Goal: Communication & Community: Participate in discussion

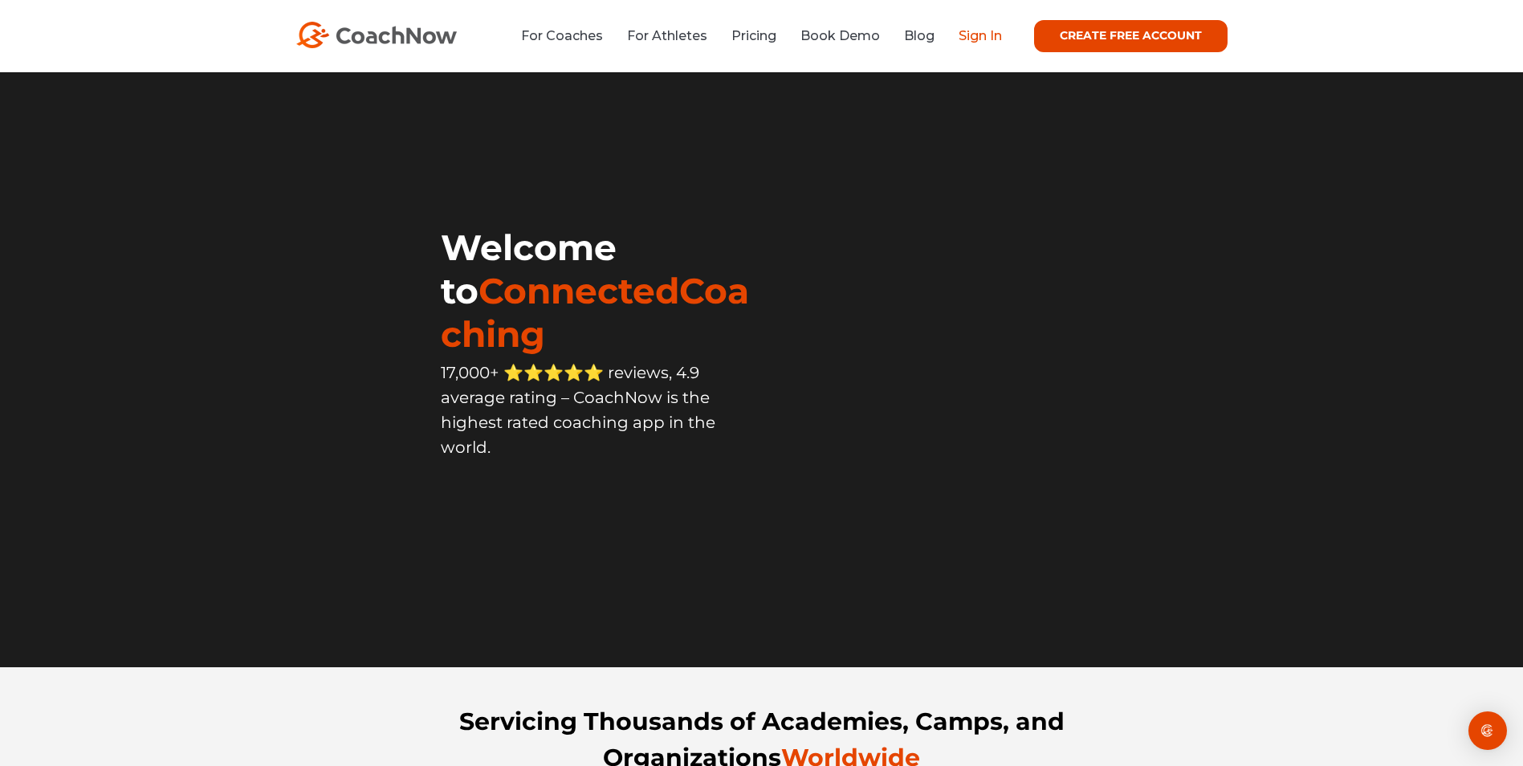
click at [981, 31] on link "Sign In" at bounding box center [980, 35] width 43 height 15
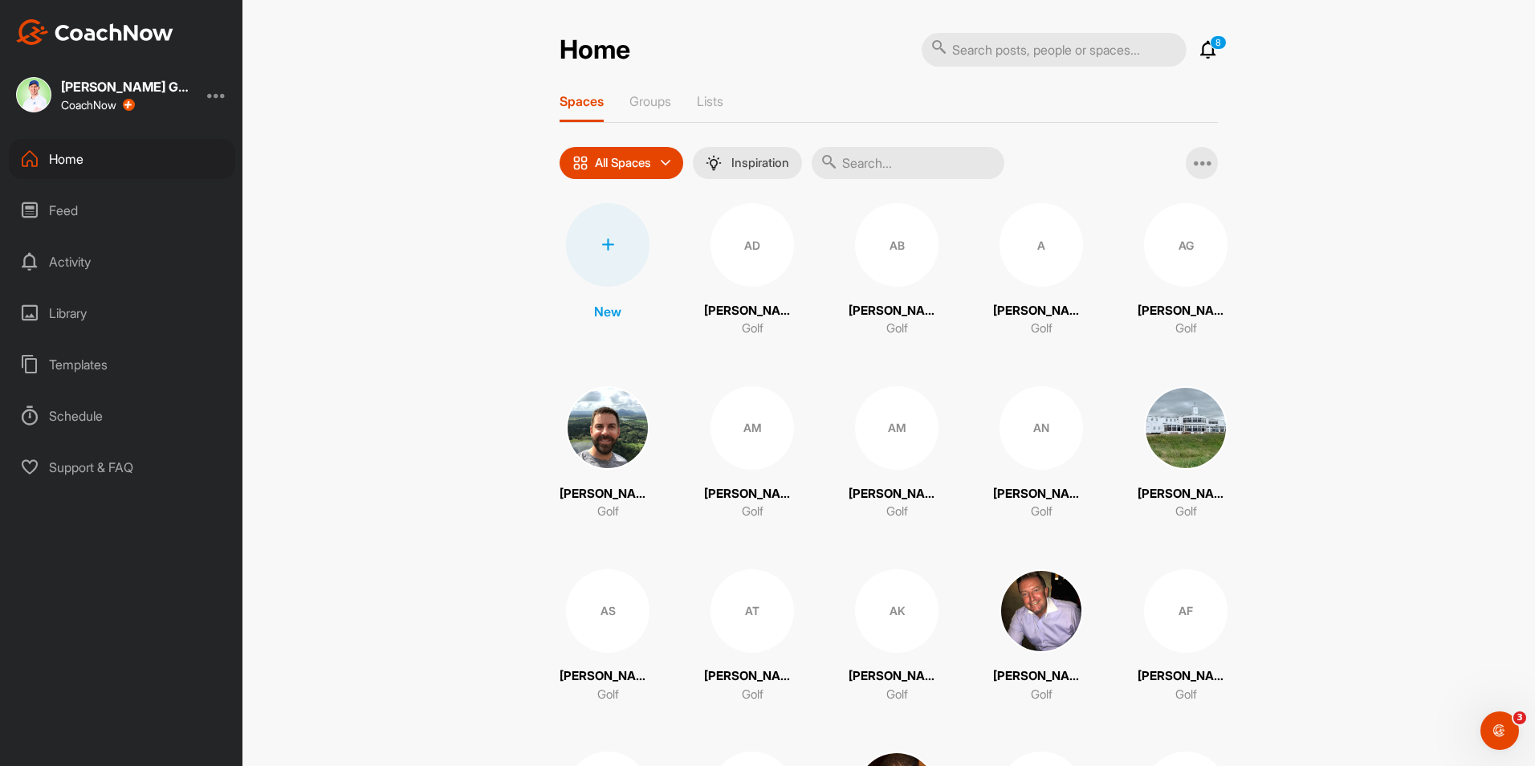
click at [1210, 45] on p "8" at bounding box center [1218, 42] width 17 height 14
click at [1200, 47] on icon at bounding box center [1208, 49] width 19 height 19
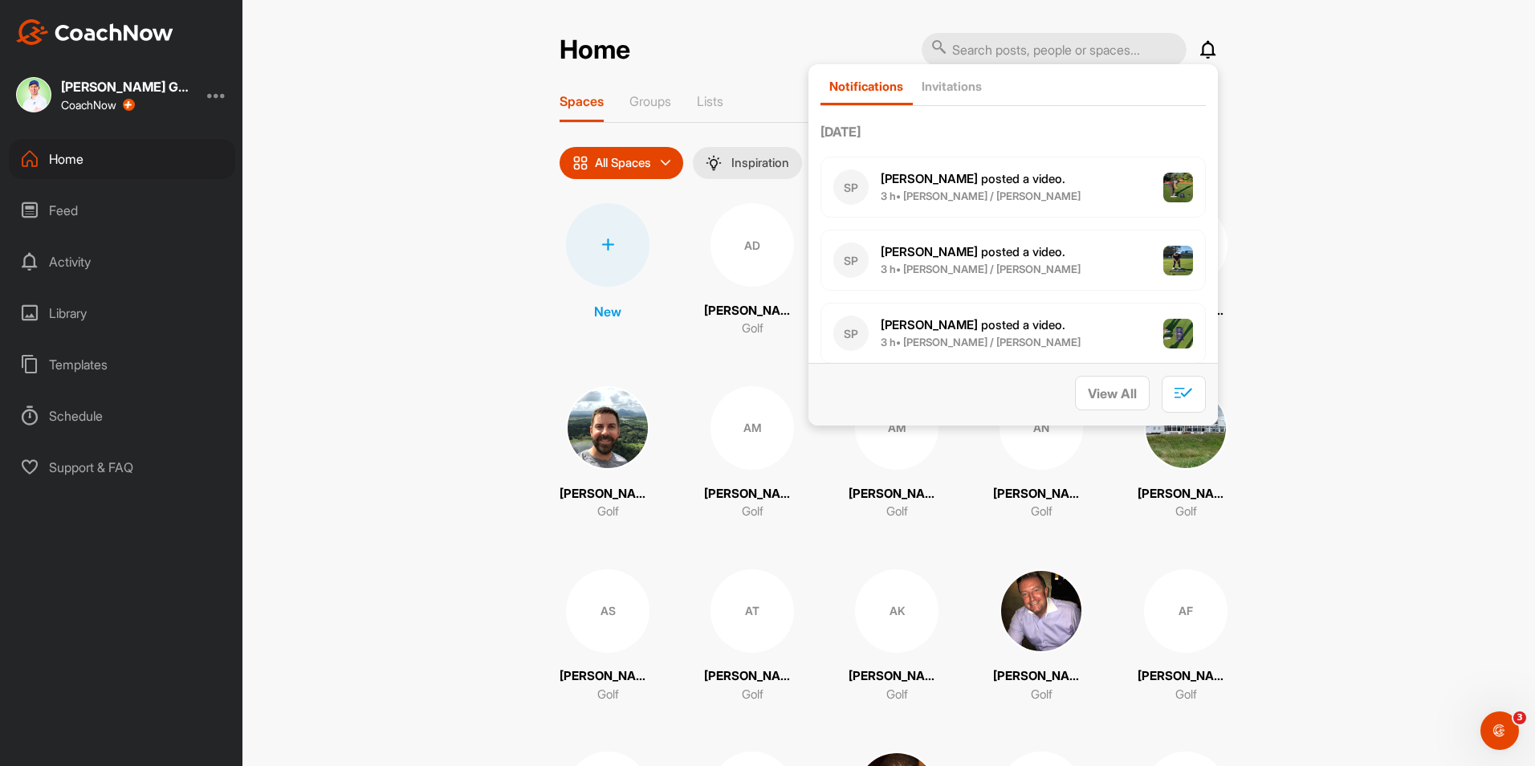
click at [1203, 47] on icon at bounding box center [1208, 49] width 19 height 19
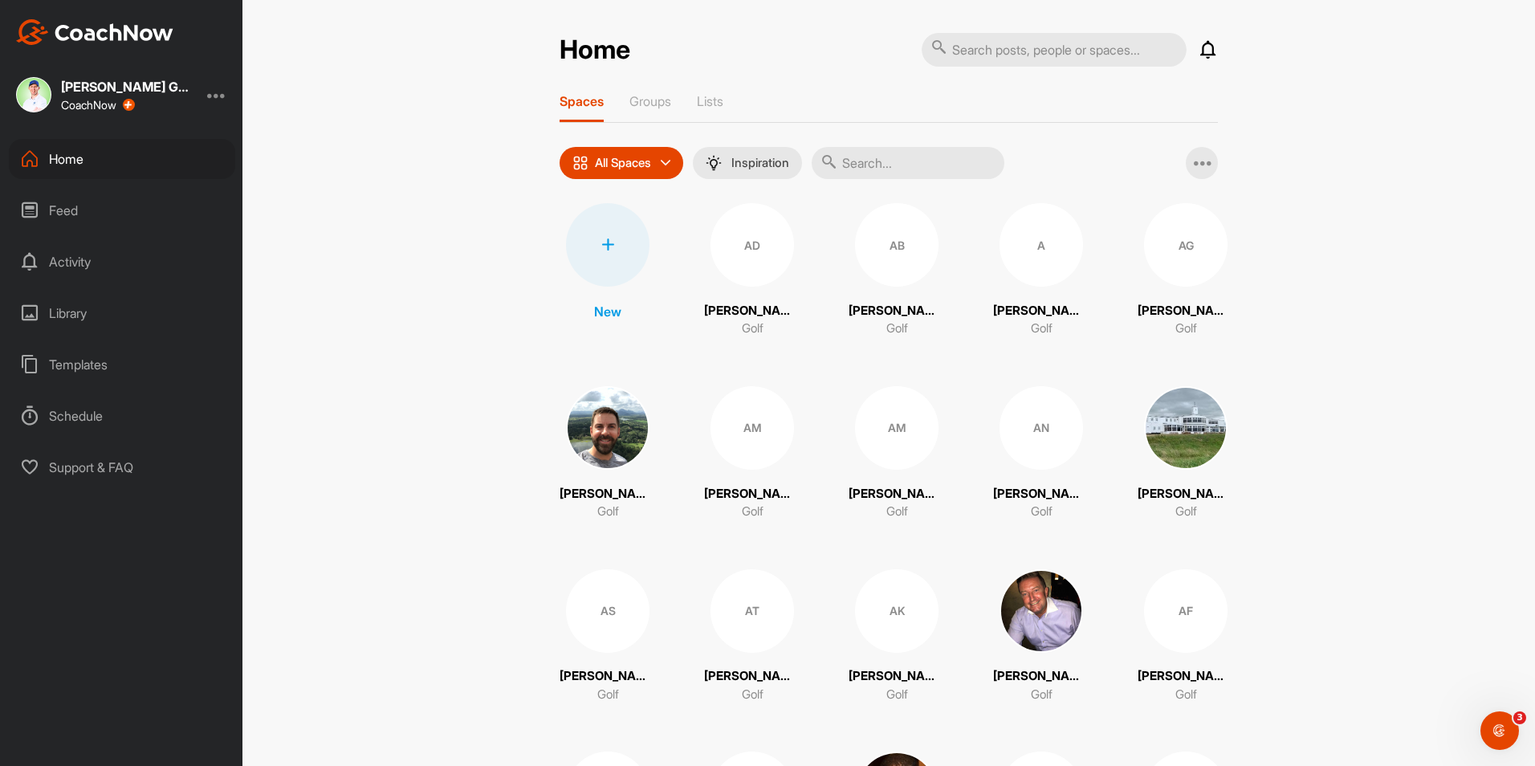
click at [1203, 47] on icon at bounding box center [1208, 49] width 19 height 19
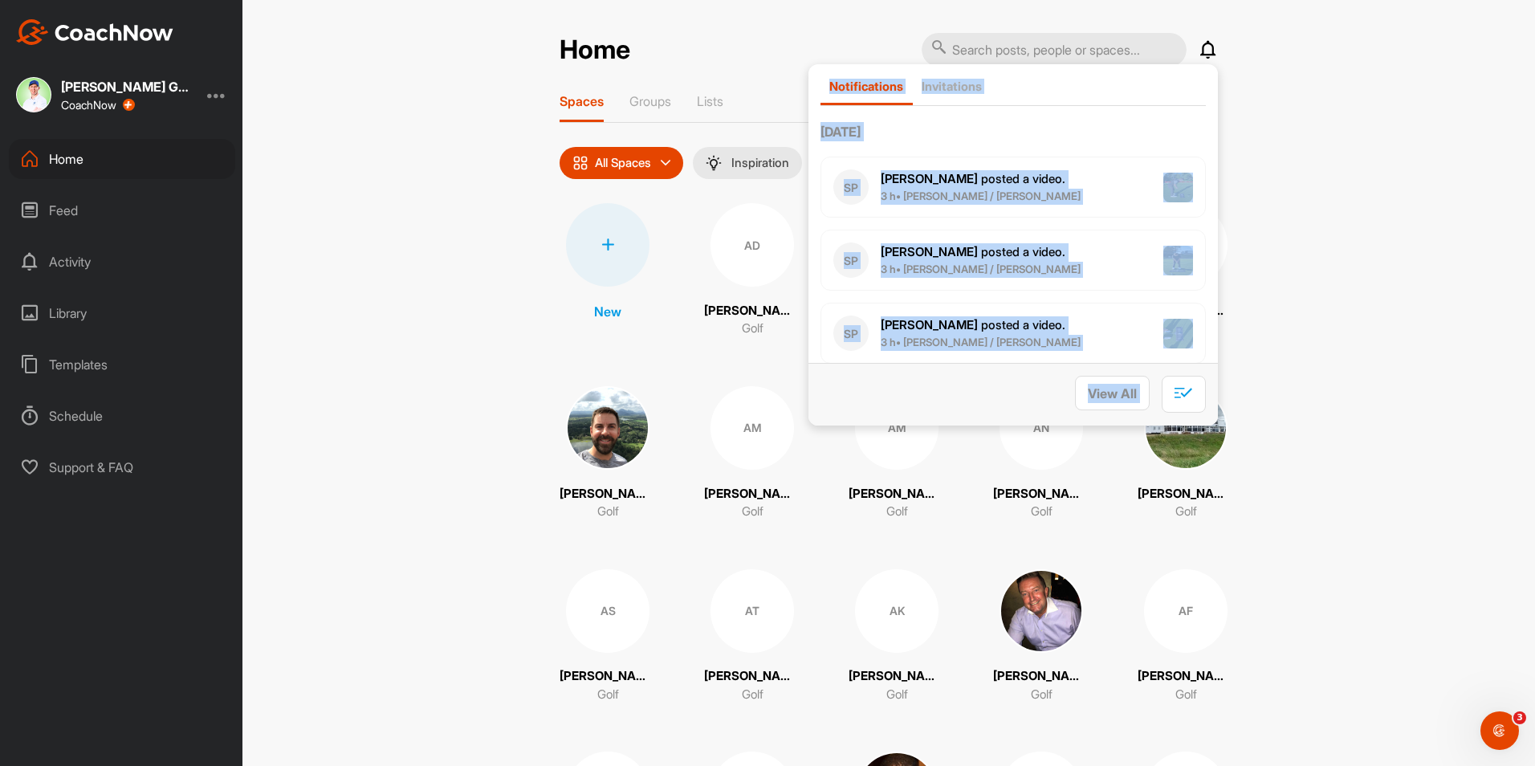
click at [1049, 182] on div "SP Stevie P. posted a video . 3 h • Sean C. / John Putting" at bounding box center [1013, 187] width 385 height 61
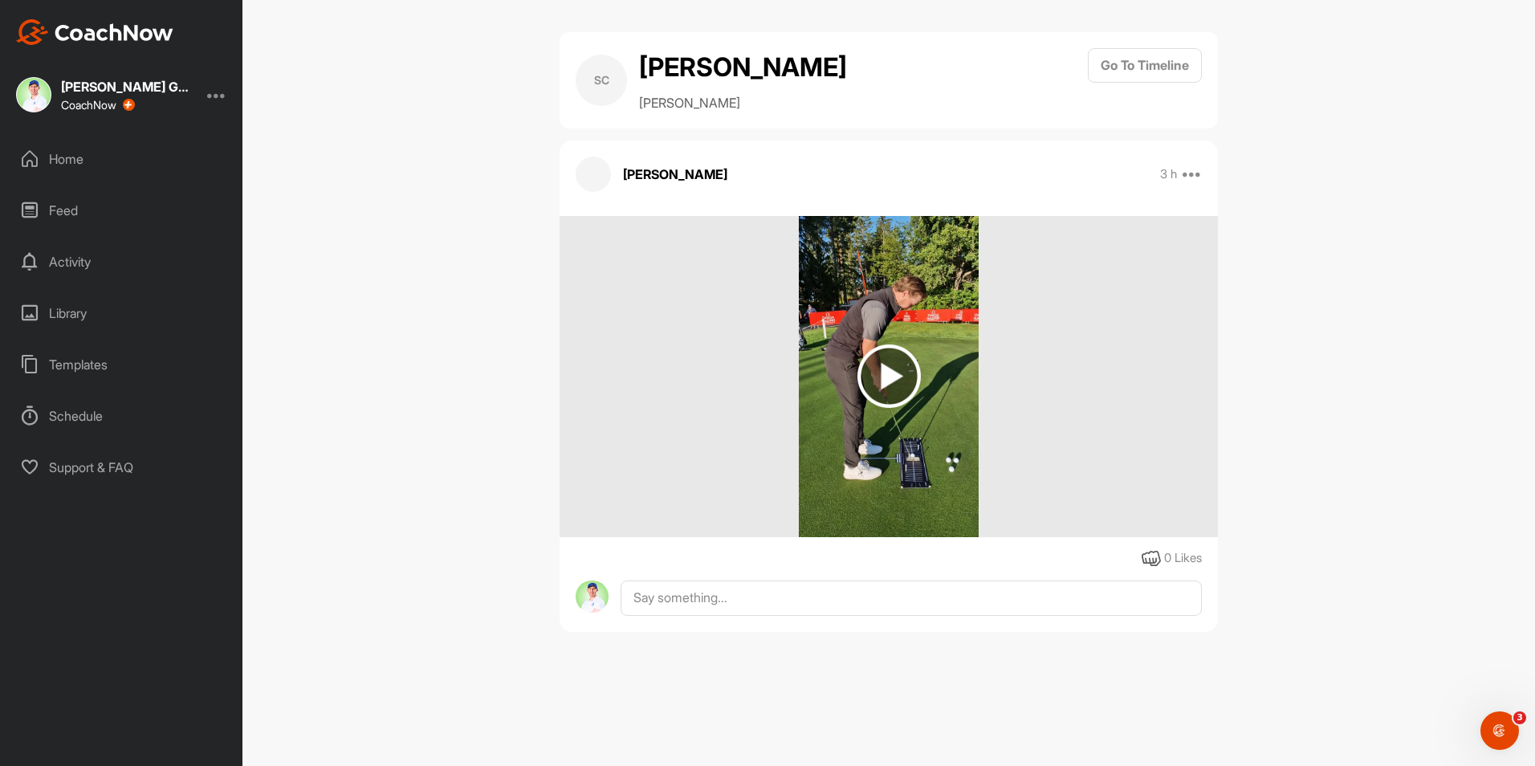
click at [90, 148] on div "Home" at bounding box center [122, 159] width 226 height 40
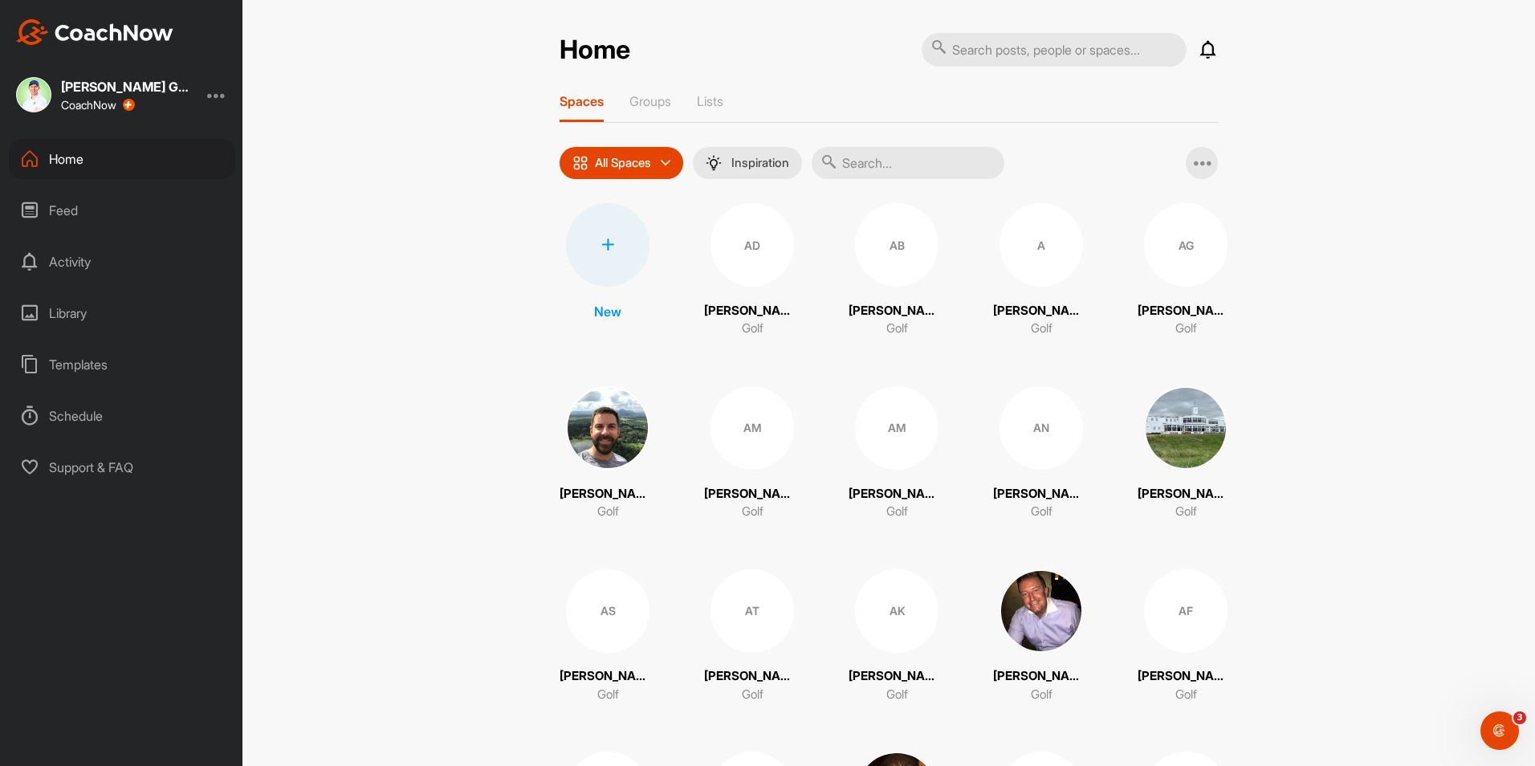
click at [1199, 49] on icon at bounding box center [1208, 49] width 19 height 19
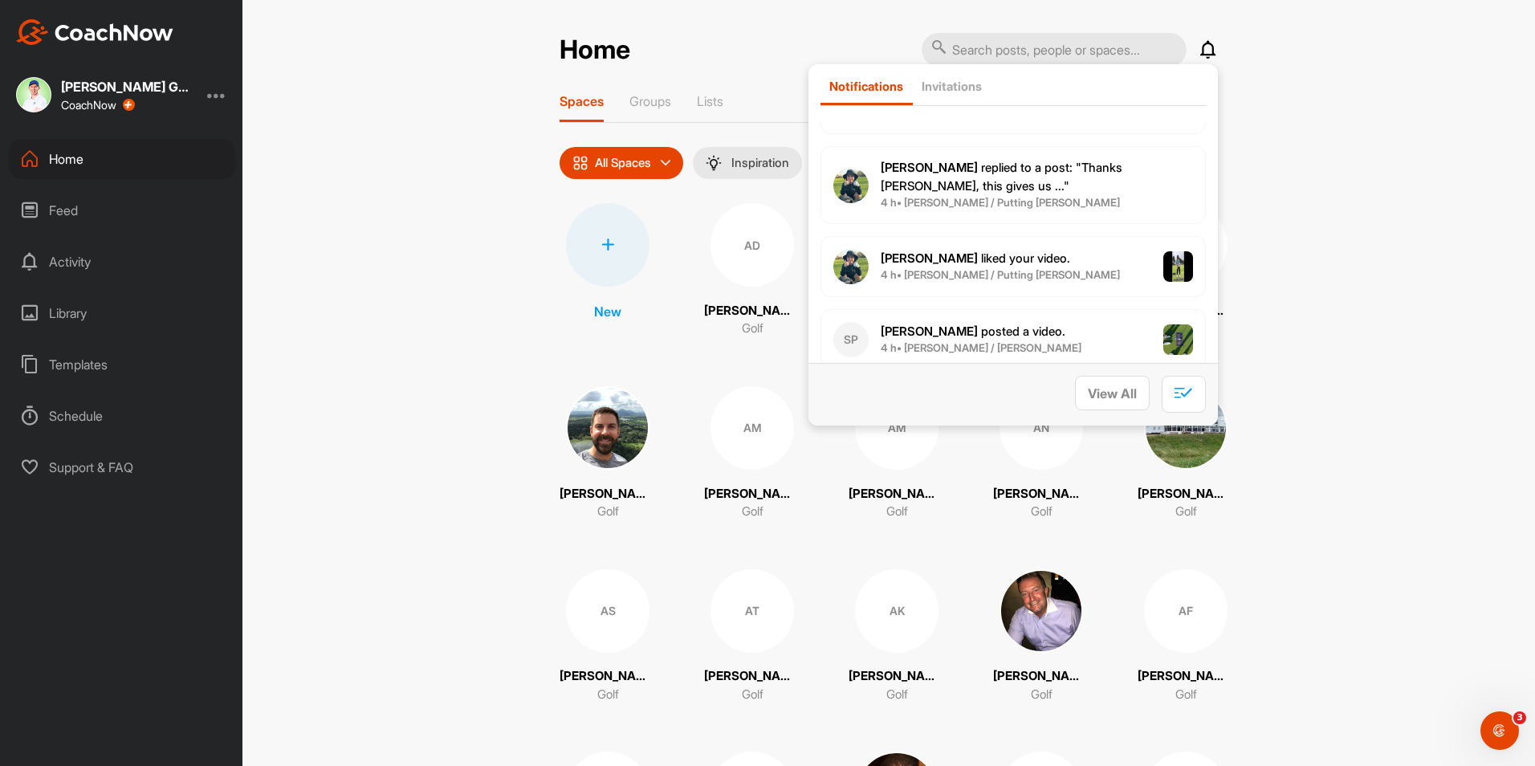
scroll to position [401, 0]
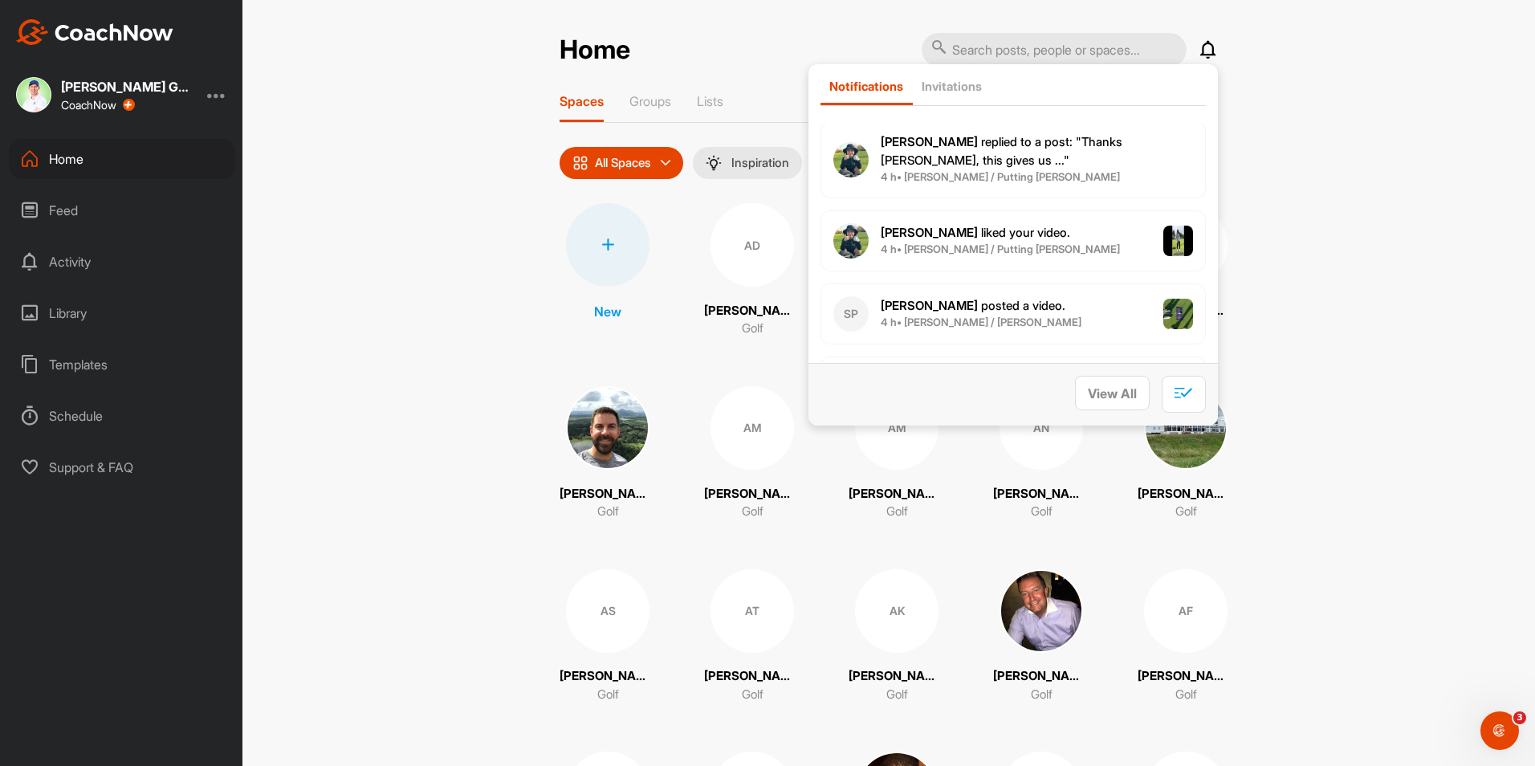
click at [1037, 154] on p "Kai R. replied to a post : "Thanks John, this gives us ..."" at bounding box center [1037, 151] width 312 height 36
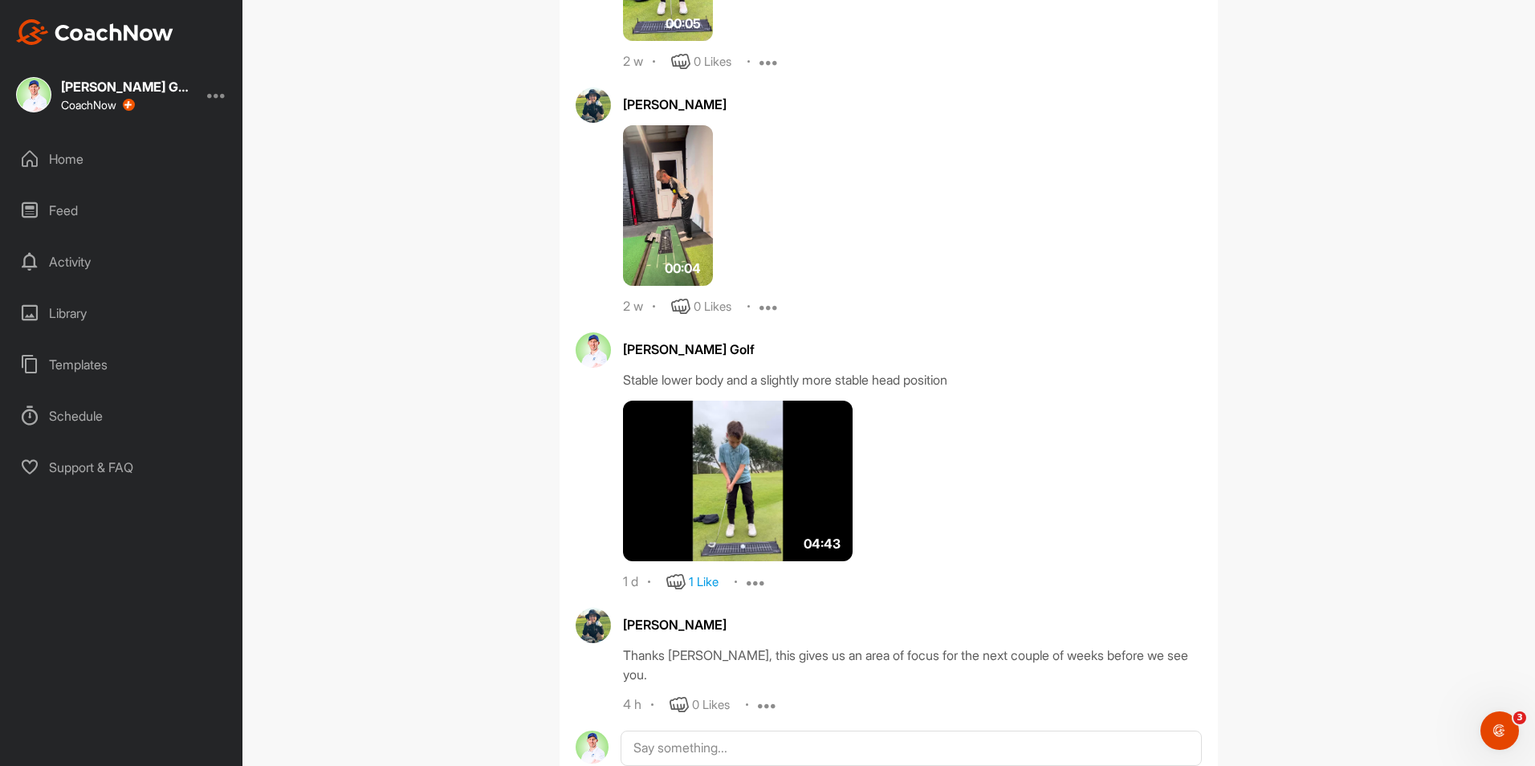
scroll to position [8707, 0]
